Goal: Task Accomplishment & Management: Complete application form

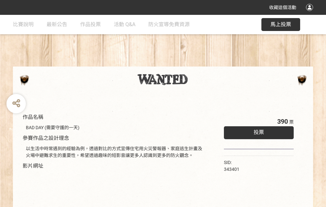
click at [310, 14] on div "收藏這個活動" at bounding box center [163, 7] width 326 height 15
click at [202, 64] on div "作品名稱 BAD DAY (需要守護的一天) 參賽作品之設計理念 以生活中時常遇到的經驗為例，透過對比的方式宣傳住宅用火災警報器、家庭逃生計畫及火場中避難求生…" at bounding box center [163, 151] width 326 height 272
click at [257, 131] on span "投票" at bounding box center [258, 132] width 10 height 6
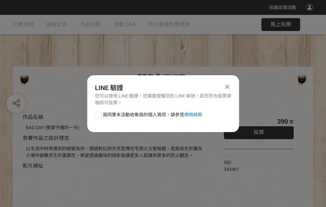
click at [98, 113] on div at bounding box center [98, 114] width 6 height 6
checkbox input "true"
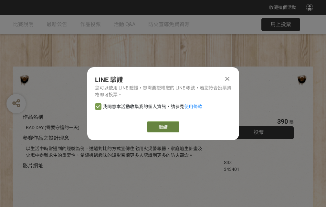
click at [162, 127] on link "繼續" at bounding box center [163, 126] width 32 height 11
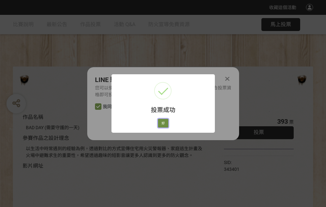
click at [161, 122] on button "好" at bounding box center [163, 123] width 10 height 9
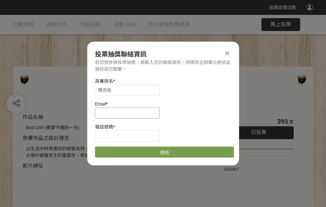
click at [129, 113] on input at bounding box center [127, 113] width 65 height 11
type input "[EMAIL_ADDRESS][DOMAIN_NAME]"
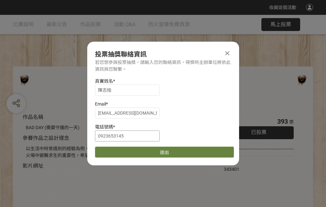
type input "0923653145"
click at [113, 150] on button "送出" at bounding box center [164, 152] width 139 height 11
